Goal: Task Accomplishment & Management: Complete application form

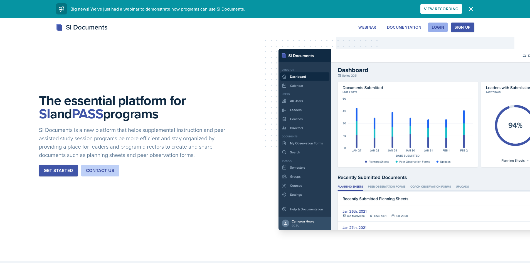
click at [441, 29] on div "Login" at bounding box center [438, 27] width 12 height 4
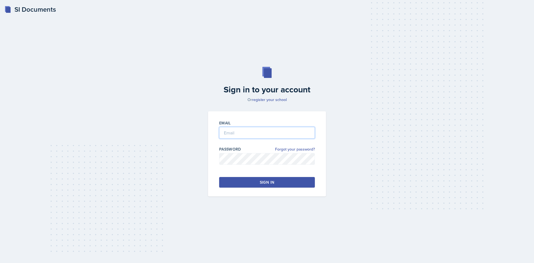
type input "radam107@students.kennesaw.edu"
click at [267, 180] on div "Sign in" at bounding box center [267, 182] width 14 height 6
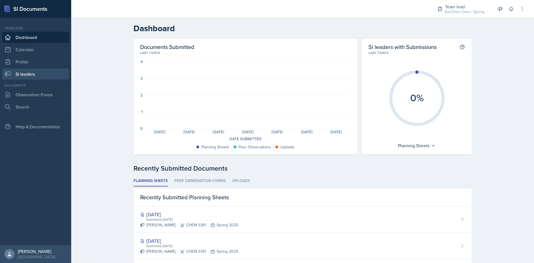
click at [41, 71] on link "Si leaders" at bounding box center [35, 73] width 67 height 11
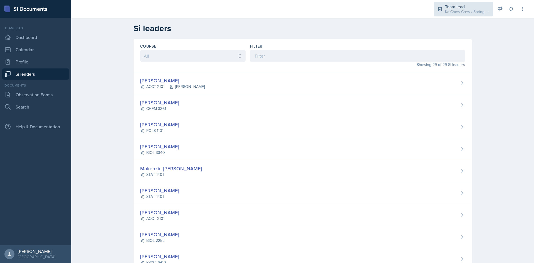
click at [460, 12] on div "Ka-Chow Crew / Spring 2025" at bounding box center [467, 12] width 45 height 6
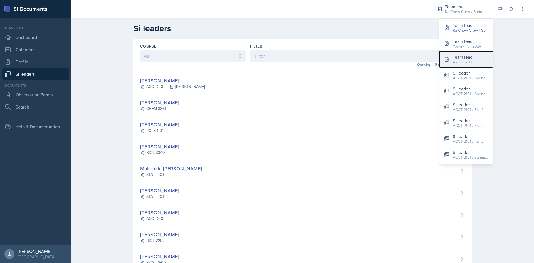
click at [473, 61] on div "4 / Fall 2025" at bounding box center [464, 62] width 22 height 6
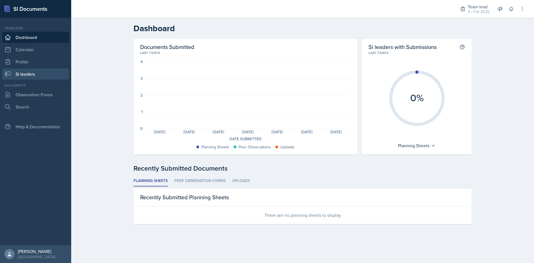
click at [40, 73] on link "Si leaders" at bounding box center [35, 73] width 67 height 11
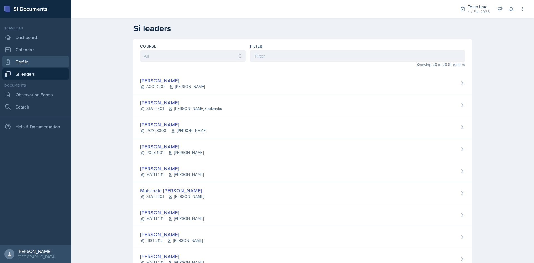
click at [30, 62] on link "Profile" at bounding box center [35, 61] width 67 height 11
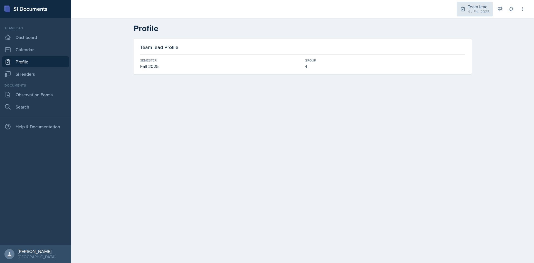
click at [471, 7] on div "Team lead" at bounding box center [479, 6] width 22 height 7
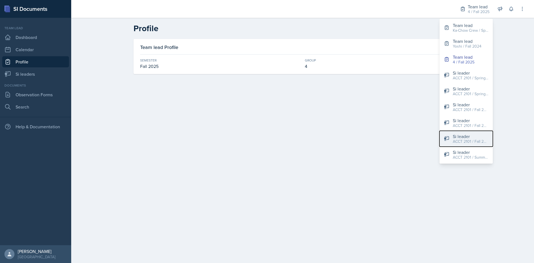
click at [483, 139] on div "ACCT 2101 / Fall 2025" at bounding box center [471, 142] width 36 height 6
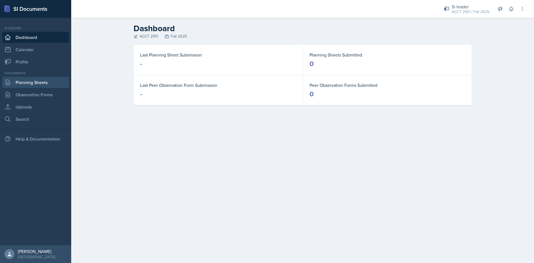
click at [47, 85] on link "Planning Sheets" at bounding box center [35, 82] width 67 height 11
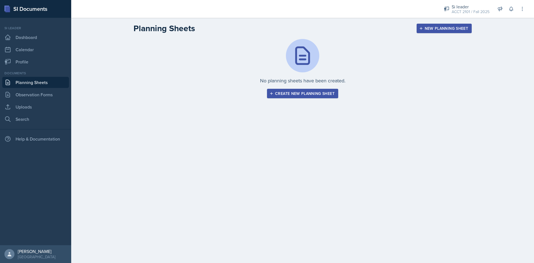
click at [444, 27] on div "New Planning Sheet" at bounding box center [444, 28] width 48 height 4
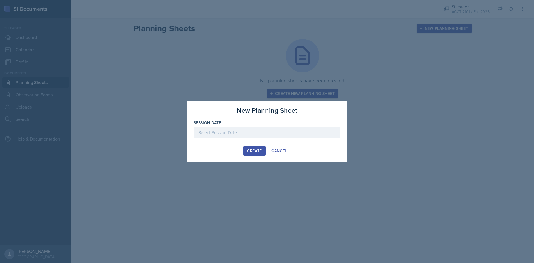
click at [237, 128] on div at bounding box center [267, 133] width 147 height 12
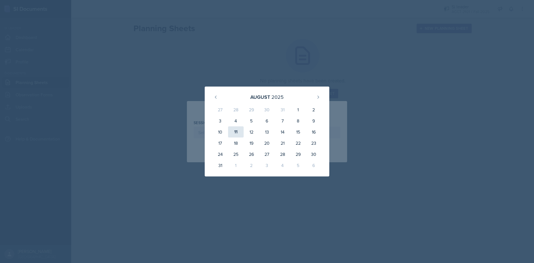
click at [237, 132] on div "11" at bounding box center [236, 131] width 16 height 11
type input "August 11th, 2025"
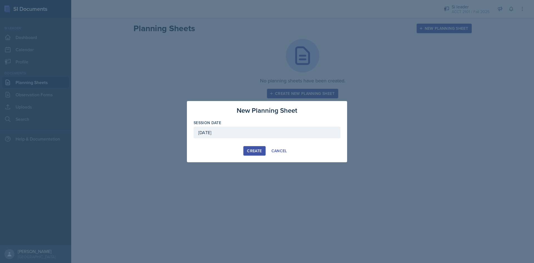
click at [251, 150] on div "Create" at bounding box center [254, 151] width 15 height 4
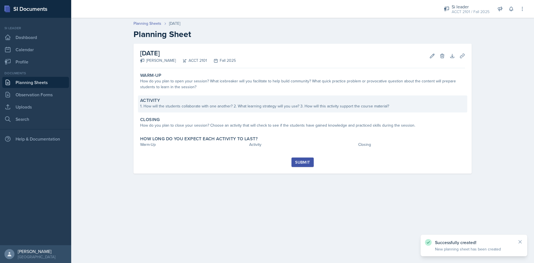
click at [231, 97] on div "Activity 1. How will the students collaborate with one another? 2. What learnin…" at bounding box center [302, 103] width 329 height 17
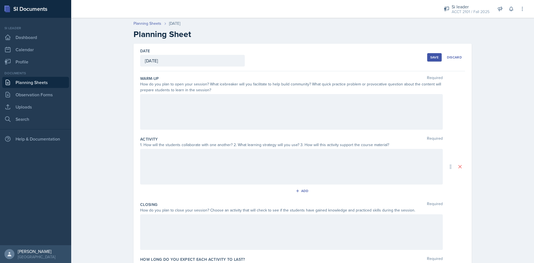
click at [295, 114] on div at bounding box center [291, 112] width 303 height 36
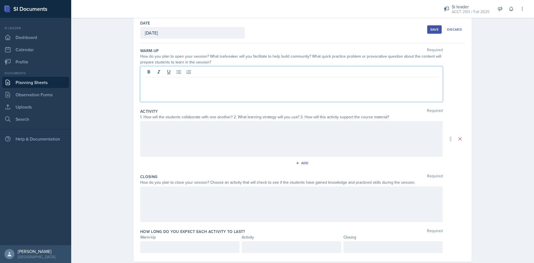
scroll to position [40, 0]
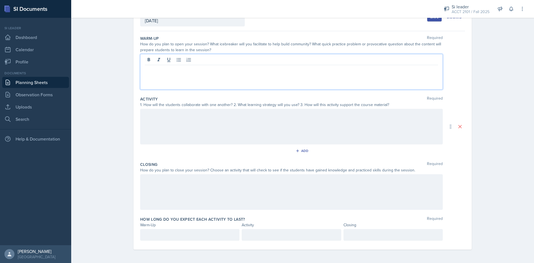
click at [202, 235] on p at bounding box center [190, 234] width 90 height 7
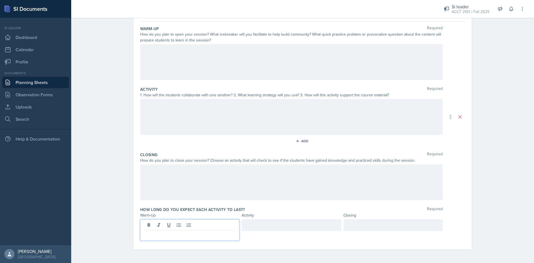
click at [237, 190] on div at bounding box center [291, 182] width 303 height 36
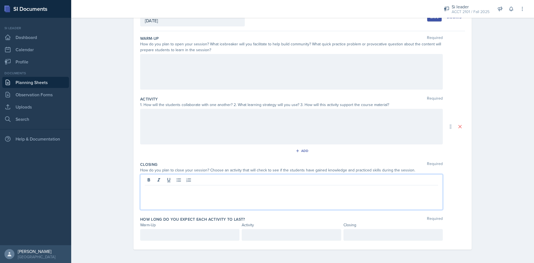
click at [253, 234] on p at bounding box center [291, 234] width 90 height 7
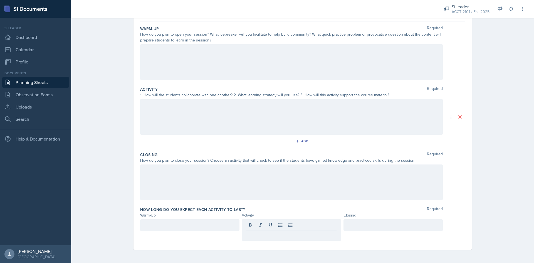
click at [277, 185] on div at bounding box center [291, 182] width 303 height 36
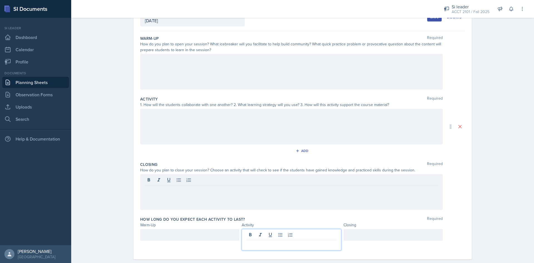
click at [272, 241] on p at bounding box center [291, 244] width 90 height 7
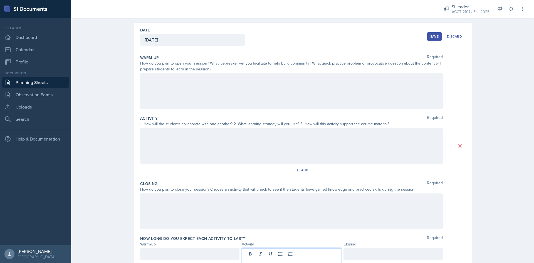
scroll to position [50, 0]
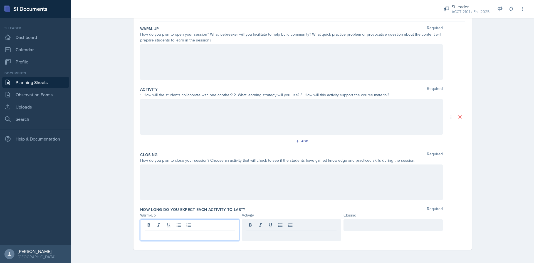
click at [197, 224] on div at bounding box center [189, 229] width 99 height 21
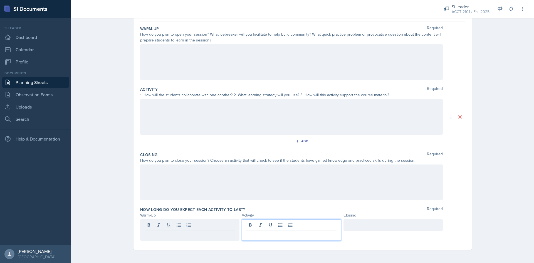
click at [286, 225] on div at bounding box center [291, 229] width 99 height 21
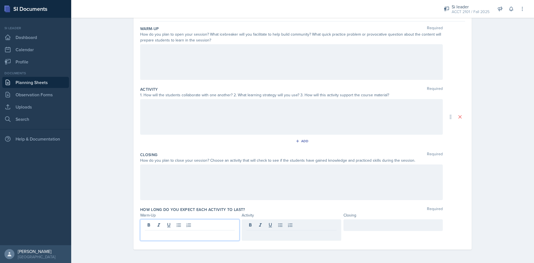
click at [212, 226] on div at bounding box center [189, 229] width 99 height 21
click at [285, 225] on div at bounding box center [291, 225] width 99 height 12
click at [377, 226] on div at bounding box center [392, 229] width 99 height 21
click at [207, 224] on div at bounding box center [189, 225] width 99 height 12
click at [370, 222] on div at bounding box center [392, 225] width 99 height 12
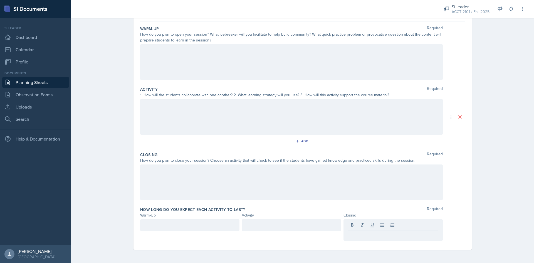
click at [291, 229] on div at bounding box center [291, 225] width 99 height 12
click at [193, 233] on div at bounding box center [189, 229] width 99 height 21
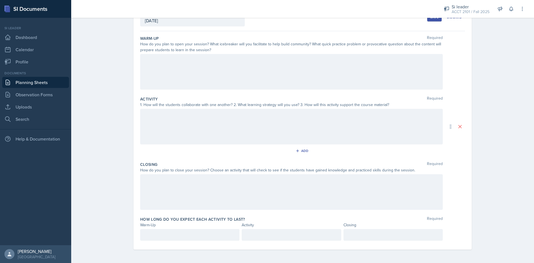
scroll to position [40, 0]
click at [269, 234] on p at bounding box center [291, 234] width 90 height 7
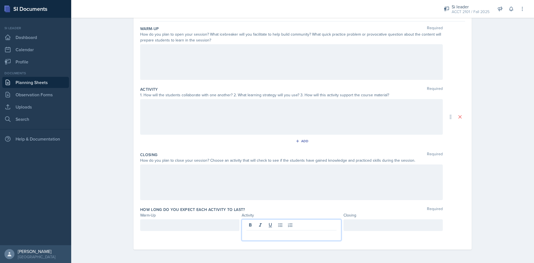
click at [313, 193] on div at bounding box center [291, 182] width 303 height 36
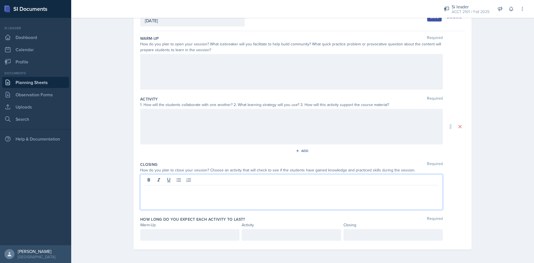
click at [260, 226] on div "Activity" at bounding box center [291, 225] width 99 height 6
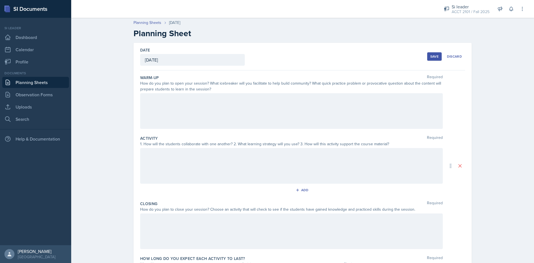
scroll to position [0, 0]
click at [455, 57] on div "Discard" at bounding box center [454, 57] width 15 height 4
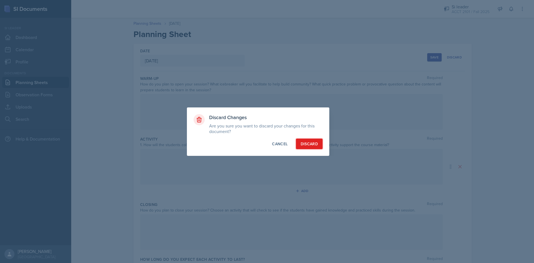
click at [316, 142] on div "Discard" at bounding box center [309, 144] width 17 height 6
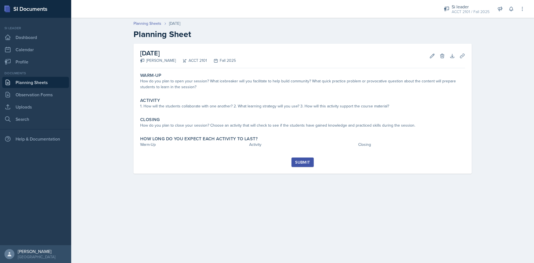
click at [37, 83] on link "Planning Sheets" at bounding box center [35, 82] width 67 height 11
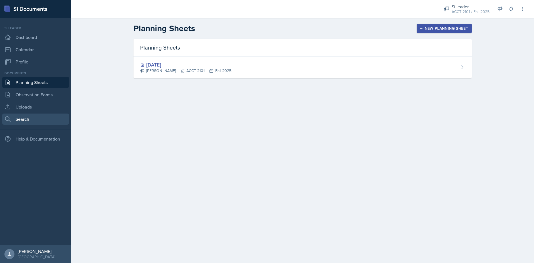
click at [33, 121] on link "Search" at bounding box center [35, 118] width 67 height 11
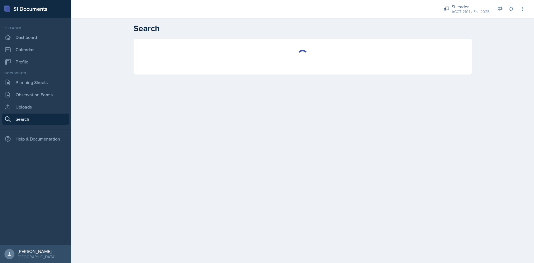
select select "all"
select select "1"
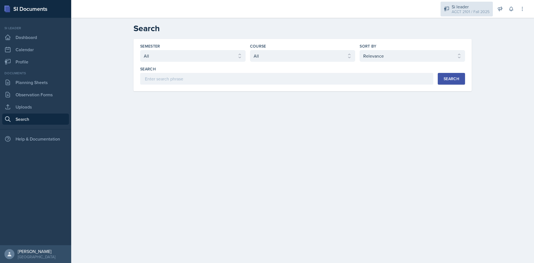
click at [470, 11] on div "ACCT 2101 / Fall 2025" at bounding box center [471, 12] width 38 height 6
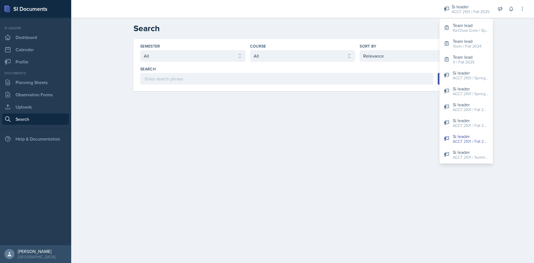
click at [374, 28] on h2 "Search" at bounding box center [303, 28] width 338 height 10
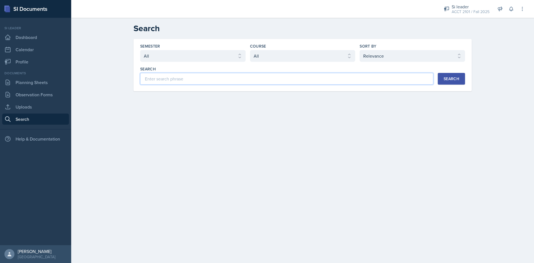
click at [239, 84] on input at bounding box center [286, 79] width 293 height 12
type input "dandre"
click at [463, 80] on button "Search" at bounding box center [451, 79] width 27 height 12
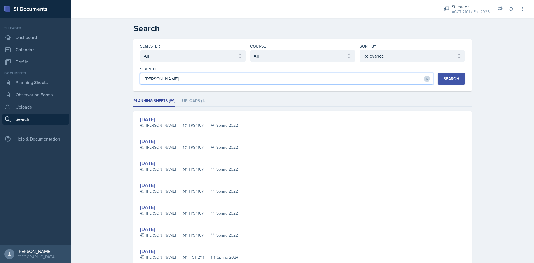
drag, startPoint x: 181, startPoint y: 83, endPoint x: 134, endPoint y: 80, distance: 46.6
click at [134, 80] on div "Semester Select semester All Fall 2025 Summer 2025 Spring 2025 Fall 2024 Summer…" at bounding box center [303, 65] width 338 height 52
click at [190, 76] on input at bounding box center [286, 79] width 293 height 12
click at [216, 69] on div "Search" at bounding box center [286, 69] width 293 height 6
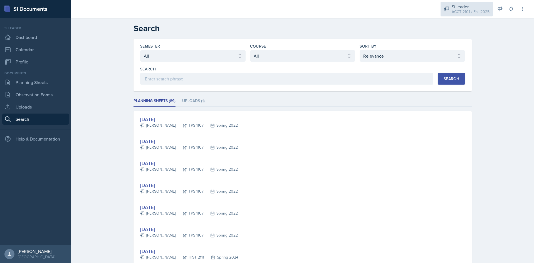
click at [474, 8] on div "Si leader" at bounding box center [471, 6] width 38 height 7
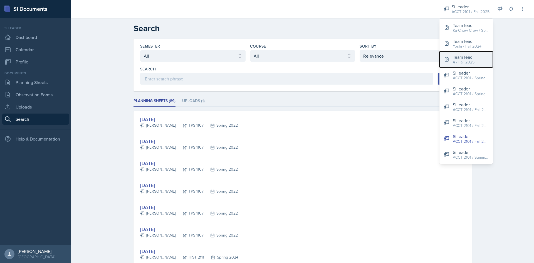
click at [466, 59] on div "4 / Fall 2025" at bounding box center [464, 62] width 22 height 6
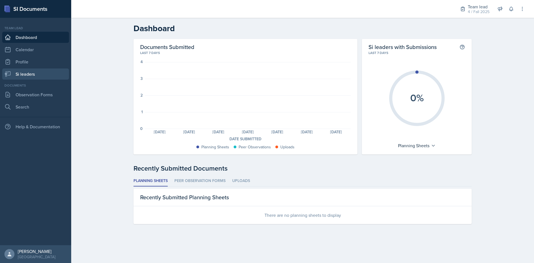
click at [13, 71] on link "Si leaders" at bounding box center [35, 73] width 67 height 11
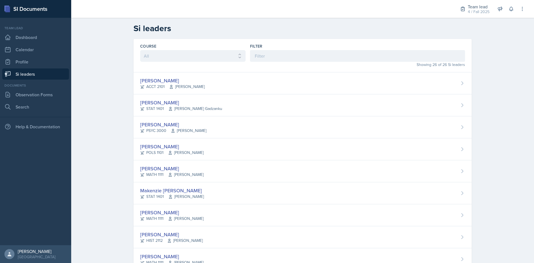
click at [280, 46] on div "Filter" at bounding box center [357, 46] width 215 height 6
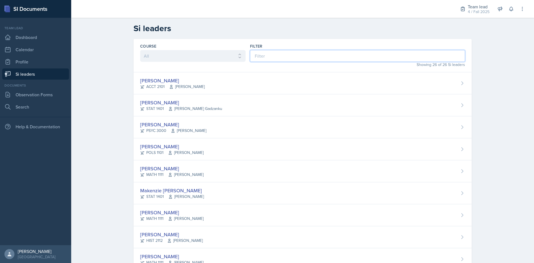
click at [281, 52] on input at bounding box center [357, 56] width 215 height 12
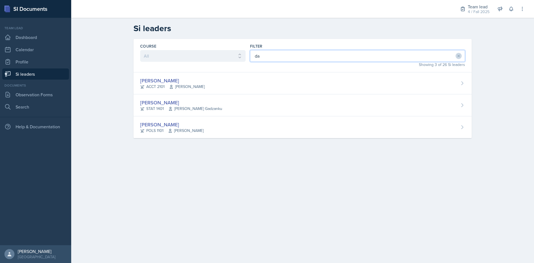
type input "d"
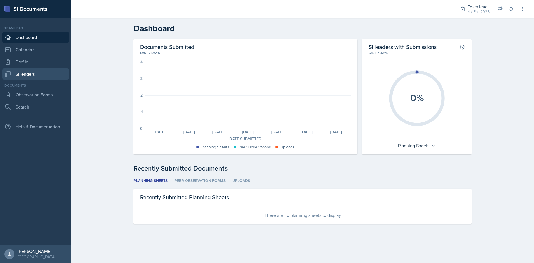
click at [43, 76] on link "Si leaders" at bounding box center [35, 73] width 67 height 11
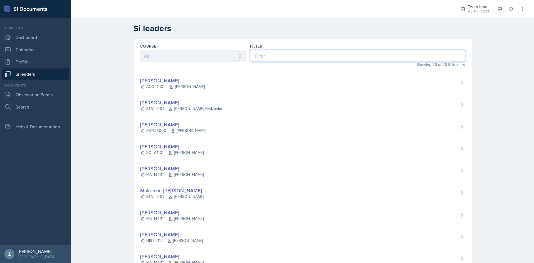
click at [302, 59] on input at bounding box center [357, 56] width 215 height 12
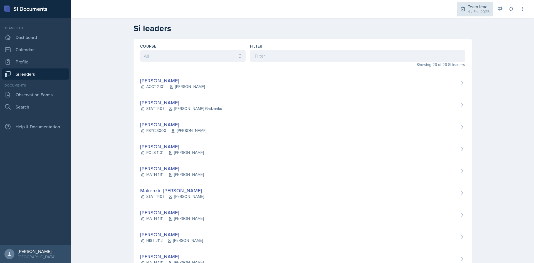
click at [476, 6] on div "Team lead" at bounding box center [479, 6] width 22 height 7
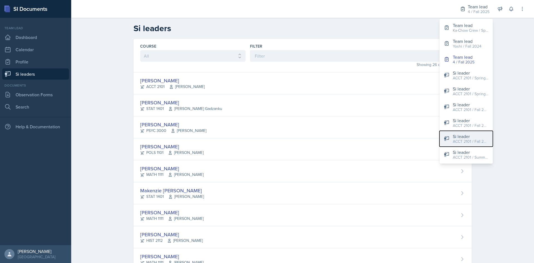
click at [470, 139] on div "ACCT 2101 / Fall 2025" at bounding box center [471, 142] width 36 height 6
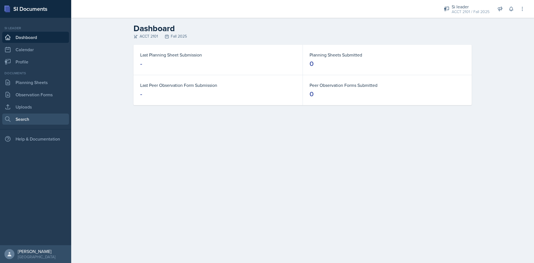
click at [36, 118] on link "Search" at bounding box center [35, 118] width 67 height 11
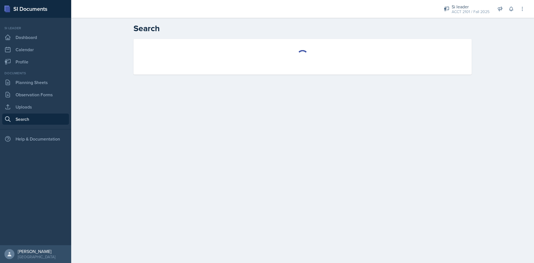
select select "all"
select select "1"
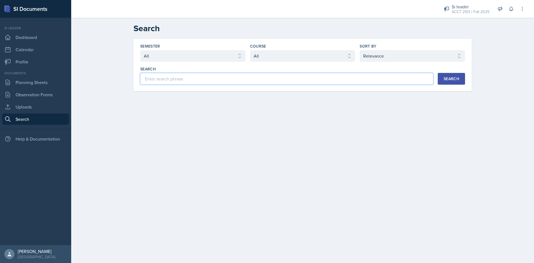
click at [326, 83] on input at bounding box center [286, 79] width 293 height 12
type input "d"
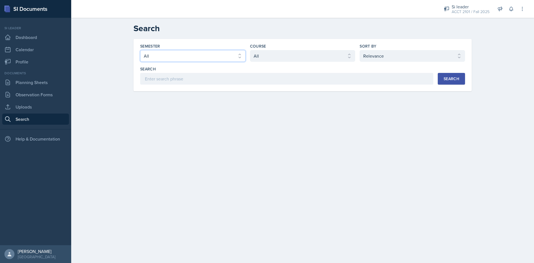
click at [234, 56] on select "Select semester All Fall 2025 Summer 2025 Spring 2025 Fall 2024 Summer 2024 Spr…" at bounding box center [192, 56] width 105 height 12
select select "e2039551-f485-4c1b-a525-5b9893bb04c4"
click at [140, 50] on select "Select semester All Fall 2025 Summer 2025 Spring 2025 Fall 2024 Summer 2024 Spr…" at bounding box center [192, 56] width 105 height 12
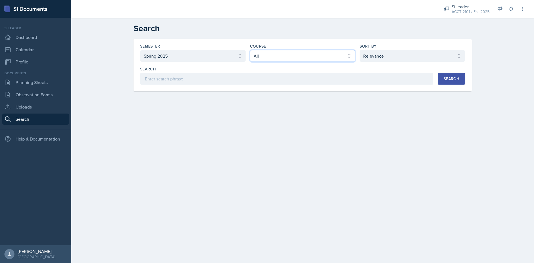
click at [297, 60] on select "Select course All ACCT 2101 ACCT 2102 ACCT 4050 ANTH 1102 ANTH 3301 ARCH 1000 A…" at bounding box center [302, 56] width 105 height 12
select select "a0067b6f-3d76-4e76-8e19-0da8f959099c"
click at [250, 50] on select "Select course All ACCT 2101 ACCT 2102 ACCT 4050 ANTH 1102 ANTH 3301 ARCH 1000 A…" at bounding box center [302, 56] width 105 height 12
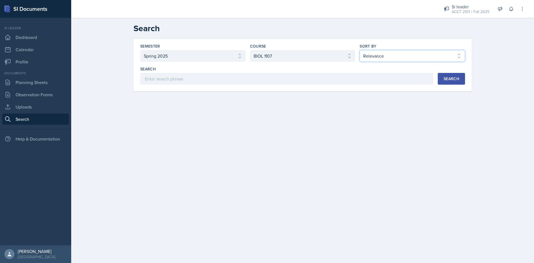
click at [403, 60] on select "Select sort by Relevance Document Date (Asc) Document Date (Desc)" at bounding box center [412, 56] width 105 height 12
click at [398, 55] on select "Select sort by Relevance Document Date (Asc) Document Date (Desc)" at bounding box center [412, 56] width 105 height 12
click at [447, 80] on div "Search" at bounding box center [452, 78] width 16 height 4
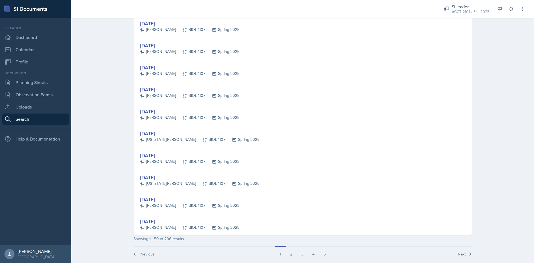
scroll to position [982, 0]
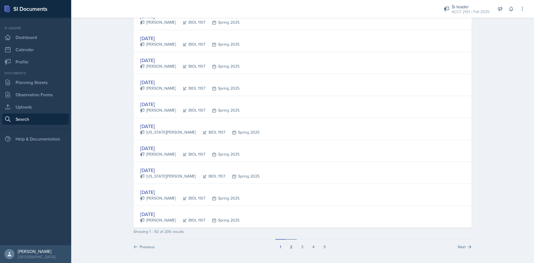
click at [290, 249] on button "2" at bounding box center [291, 244] width 11 height 11
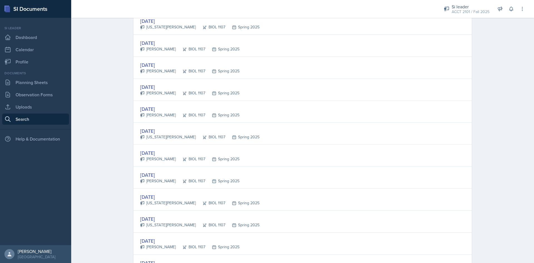
scroll to position [64, 0]
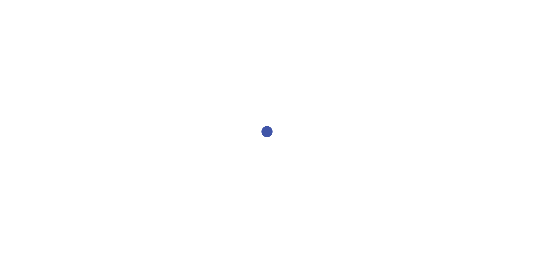
select select "all"
select select "1"
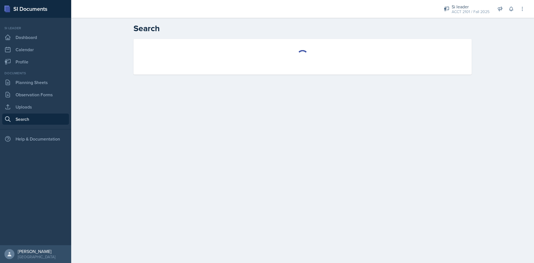
select select "all"
select select "1"
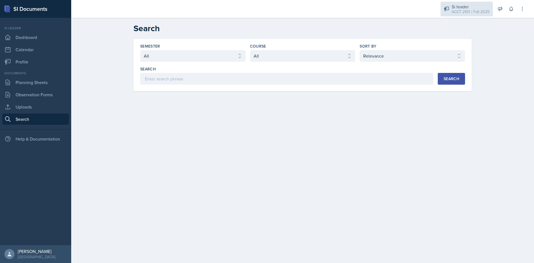
click at [476, 12] on div "ACCT 2101 / Fall 2025" at bounding box center [471, 12] width 38 height 6
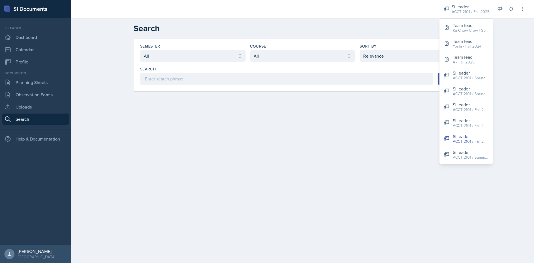
click at [161, 117] on main "Search Semester Select semester All Fall 2025 Summer 2025 Spring 2025 Fall 2024…" at bounding box center [302, 140] width 463 height 245
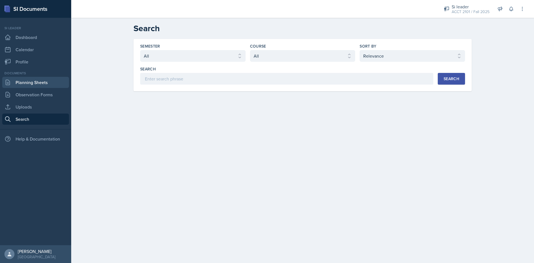
click at [22, 80] on link "Planning Sheets" at bounding box center [35, 82] width 67 height 11
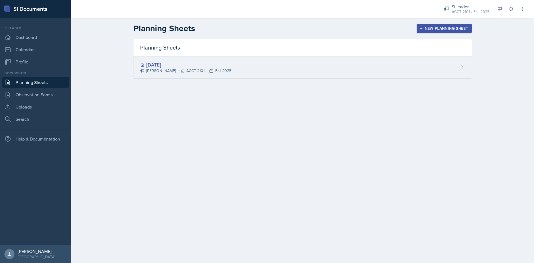
drag, startPoint x: 429, startPoint y: 71, endPoint x: 403, endPoint y: 67, distance: 26.7
click at [403, 67] on div "Aug 11th, 2025 Becca Adams ACCT 2101 Fall 2025" at bounding box center [303, 67] width 338 height 22
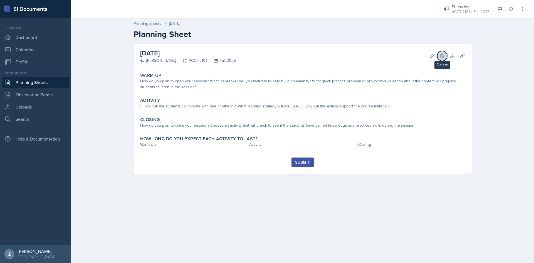
click at [441, 56] on icon at bounding box center [442, 56] width 4 height 4
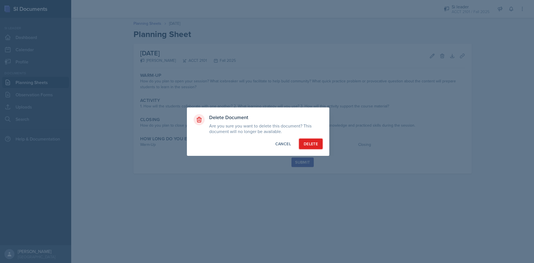
click at [309, 141] on div "Delete" at bounding box center [311, 144] width 14 height 6
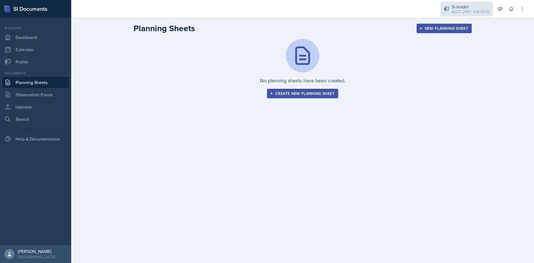
click at [474, 9] on div "ACCT 2101 / Fall 2025" at bounding box center [471, 12] width 38 height 6
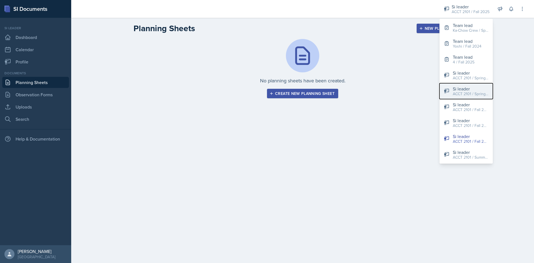
click at [470, 91] on div "ACCT 2101 / Spring 2025" at bounding box center [471, 94] width 36 height 6
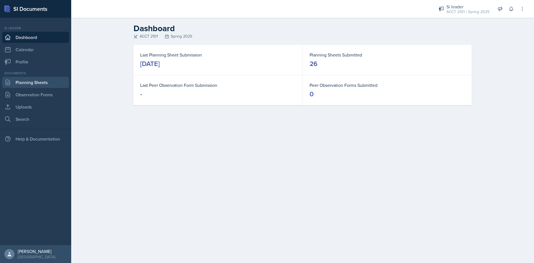
click at [31, 88] on link "Planning Sheets" at bounding box center [35, 82] width 67 height 11
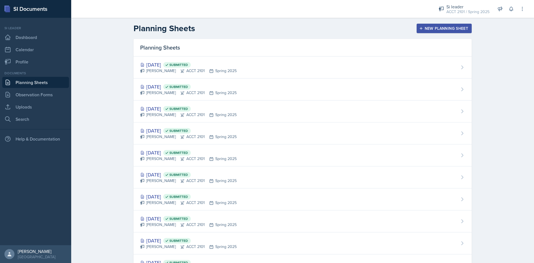
click at [425, 31] on button "New Planning Sheet" at bounding box center [444, 28] width 55 height 9
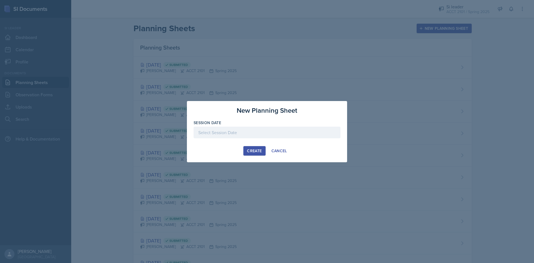
click at [225, 135] on div at bounding box center [267, 133] width 147 height 12
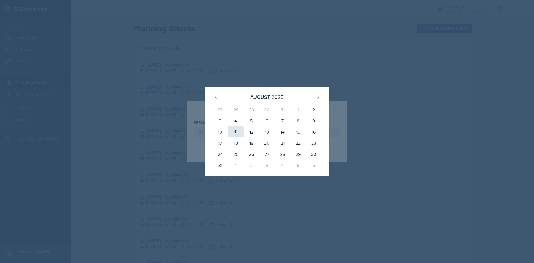
click at [239, 134] on div "11" at bounding box center [236, 131] width 16 height 11
type input "August 11th, 2025"
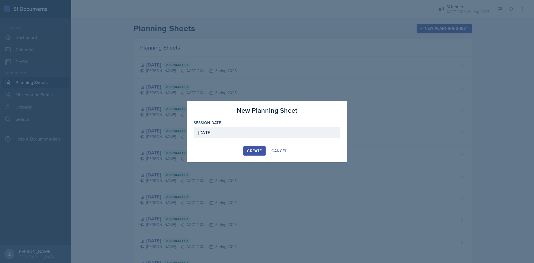
click at [259, 149] on div "Create" at bounding box center [254, 151] width 15 height 4
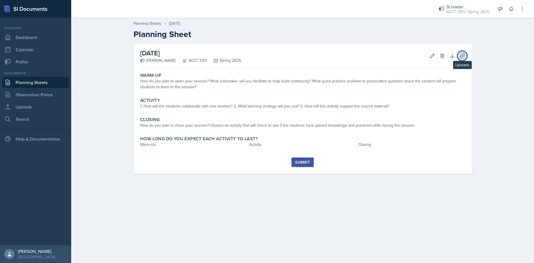
click at [464, 57] on icon at bounding box center [462, 56] width 6 height 6
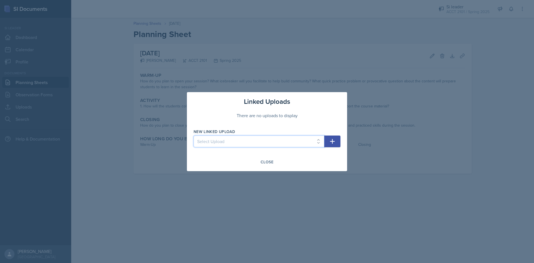
click at [317, 143] on select "Select Upload First Session Session One Handout Chapter 1 Session 2 Chapter 1 s…" at bounding box center [259, 141] width 131 height 12
click at [378, 132] on div at bounding box center [267, 131] width 534 height 263
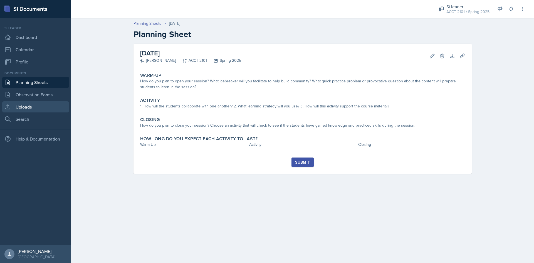
click at [33, 107] on link "Uploads" at bounding box center [35, 106] width 67 height 11
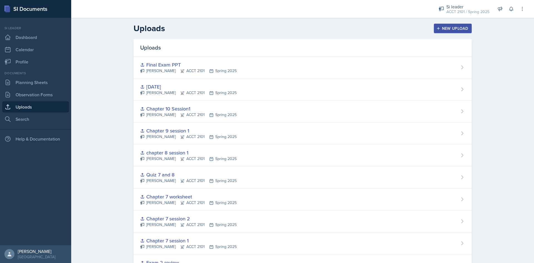
click at [444, 28] on div "New Upload" at bounding box center [452, 28] width 31 height 4
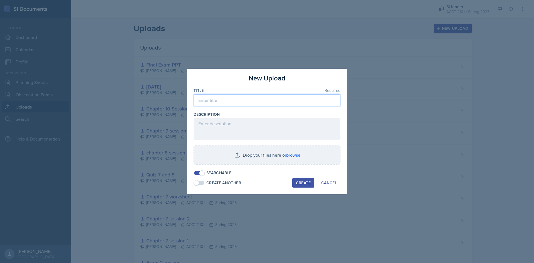
click at [236, 100] on input at bounding box center [267, 100] width 147 height 12
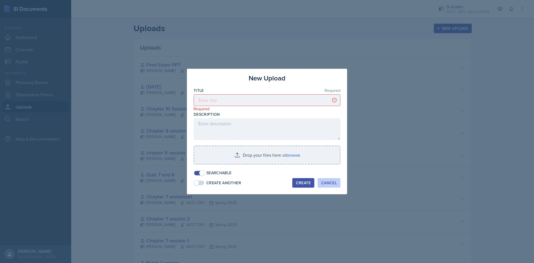
click at [332, 182] on div "Cancel" at bounding box center [329, 183] width 16 height 4
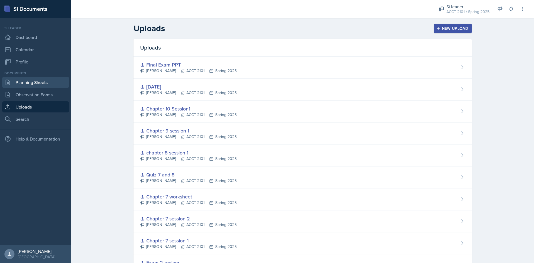
click at [43, 81] on link "Planning Sheets" at bounding box center [35, 82] width 67 height 11
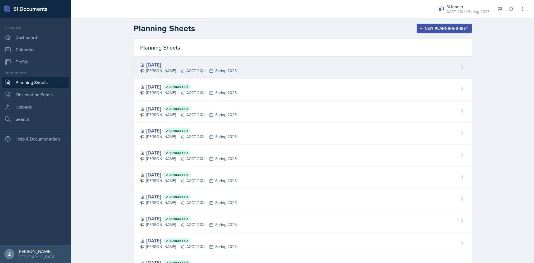
click at [451, 66] on div "Aug 11th, 2025 Becca Adams ACCT 2101 Spring 2025" at bounding box center [303, 67] width 338 height 22
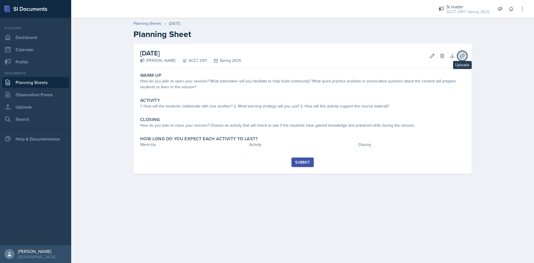
click at [463, 57] on icon at bounding box center [462, 56] width 6 height 6
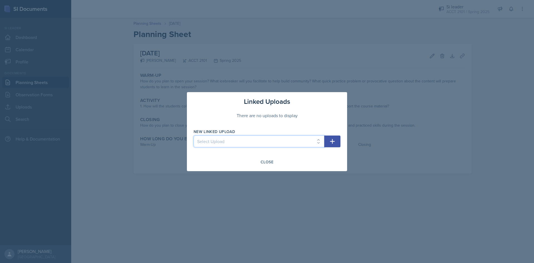
click at [320, 142] on select "Select Upload First Session Session One Handout Chapter 1 Session 2 Chapter 1 s…" at bounding box center [259, 141] width 131 height 12
click at [316, 143] on select "Select Upload First Session Session One Handout Chapter 1 Session 2 Chapter 1 s…" at bounding box center [259, 141] width 131 height 12
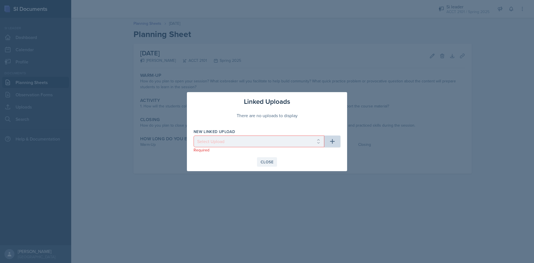
click at [268, 162] on div "Close" at bounding box center [267, 162] width 13 height 4
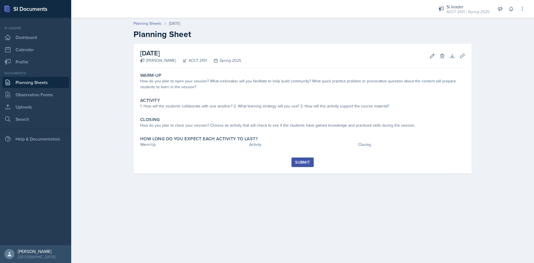
click at [287, 226] on main "Planning Sheets Aug 11th, 2025 Planning Sheet August 11th, 2025 Becca Adams ACC…" at bounding box center [302, 140] width 463 height 245
